Goal: Browse casually

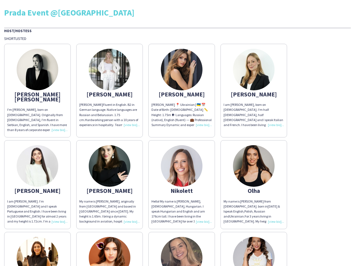
click at [177, 133] on div "[PERSON_NAME] [PERSON_NAME] I'm [PERSON_NAME], born on [DEMOGRAPHIC_DATA]. Orig…" at bounding box center [177, 226] width 346 height 371
click at [37, 88] on img at bounding box center [38, 70] width 42 height 42
click at [109, 88] on img at bounding box center [110, 70] width 42 height 42
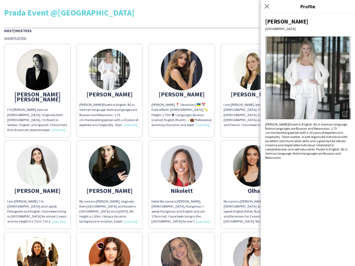
click at [181, 88] on img at bounding box center [182, 70] width 42 height 42
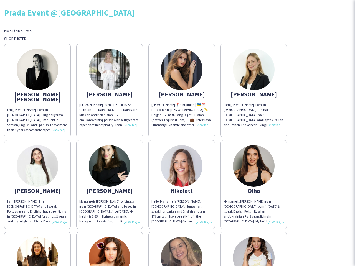
click at [253, 88] on img at bounding box center [254, 70] width 42 height 42
click at [37, 179] on img at bounding box center [38, 166] width 42 height 42
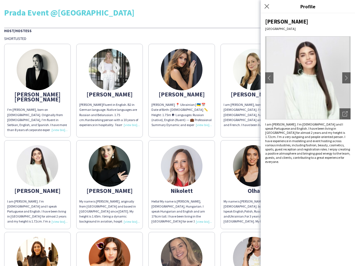
click at [109, 179] on img at bounding box center [110, 166] width 42 height 42
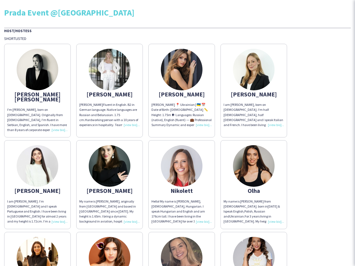
click at [181, 179] on img at bounding box center [182, 166] width 42 height 42
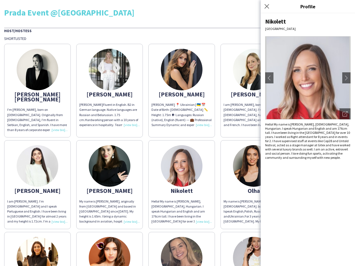
click at [253, 179] on img at bounding box center [254, 166] width 42 height 42
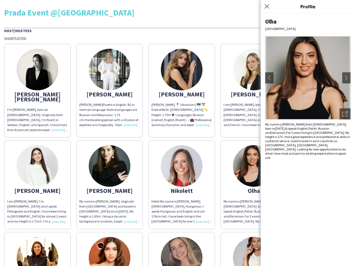
click at [37, 246] on img at bounding box center [38, 258] width 42 height 42
